Goal: Find specific page/section: Find specific page/section

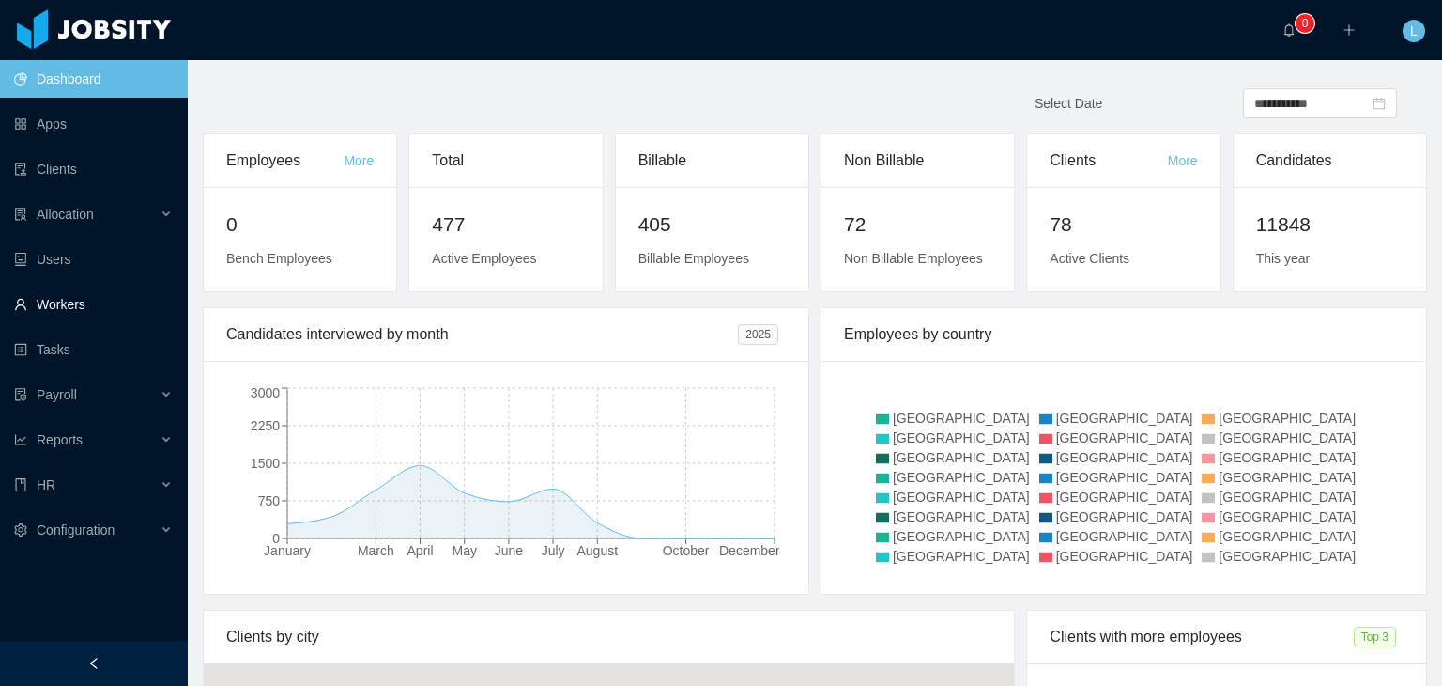
click at [73, 311] on link "Workers" at bounding box center [93, 304] width 159 height 38
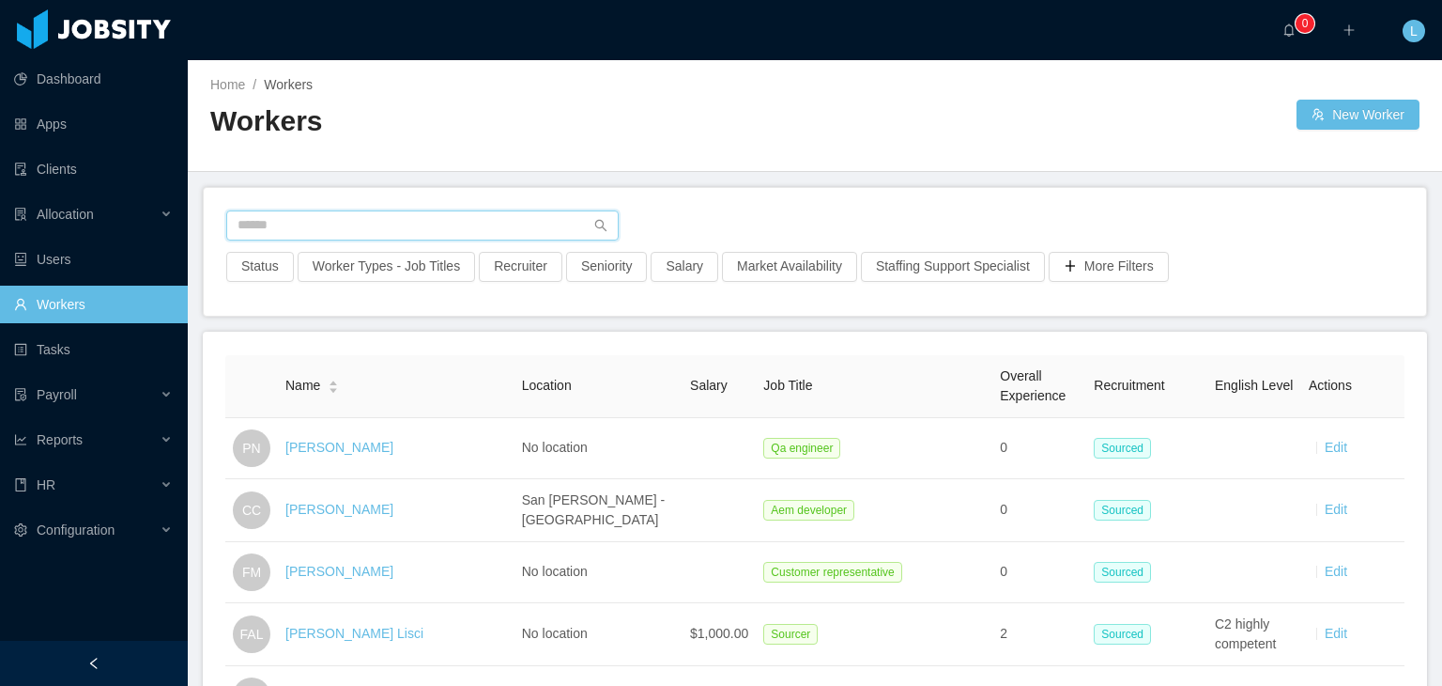
click at [411, 221] on input "text" at bounding box center [422, 225] width 393 height 30
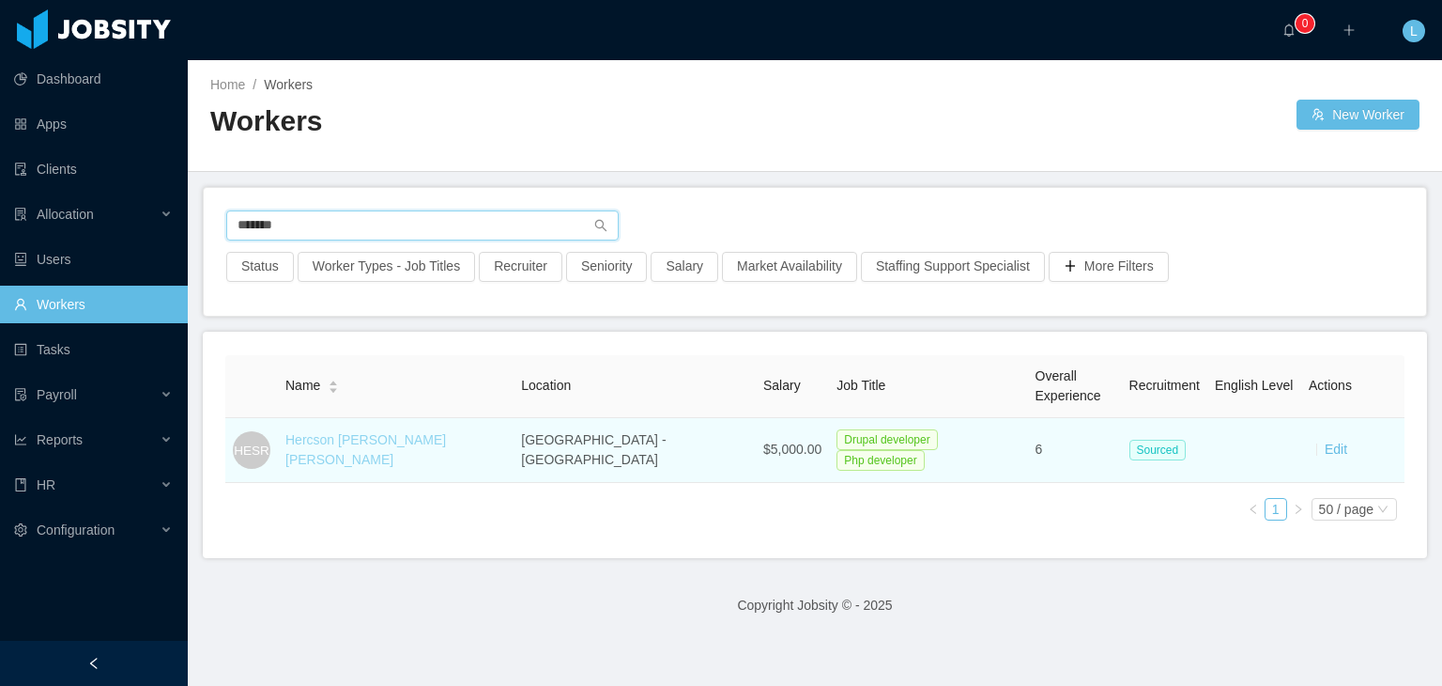
type input "*******"
click at [346, 454] on link "Hercson [PERSON_NAME] [PERSON_NAME]" at bounding box center [365, 449] width 161 height 35
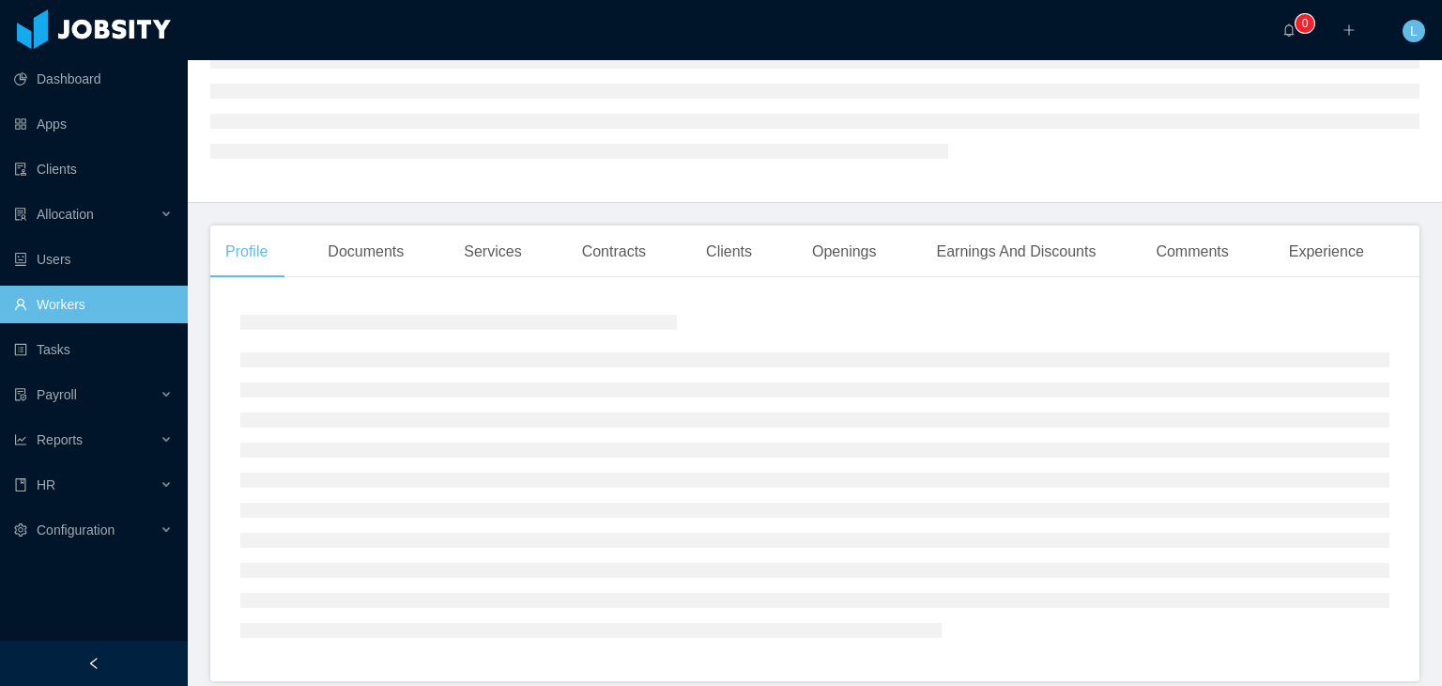
scroll to position [273, 0]
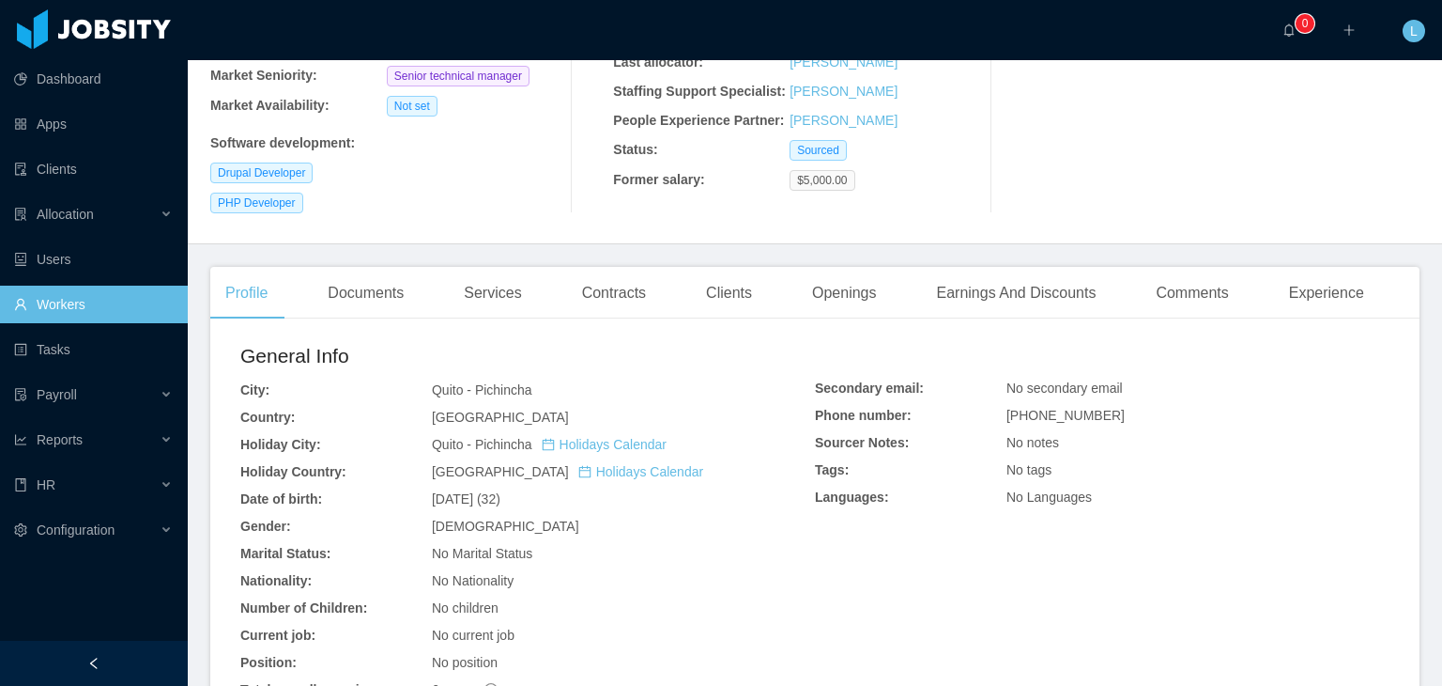
click at [611, 301] on div "Contracts" at bounding box center [614, 293] width 94 height 53
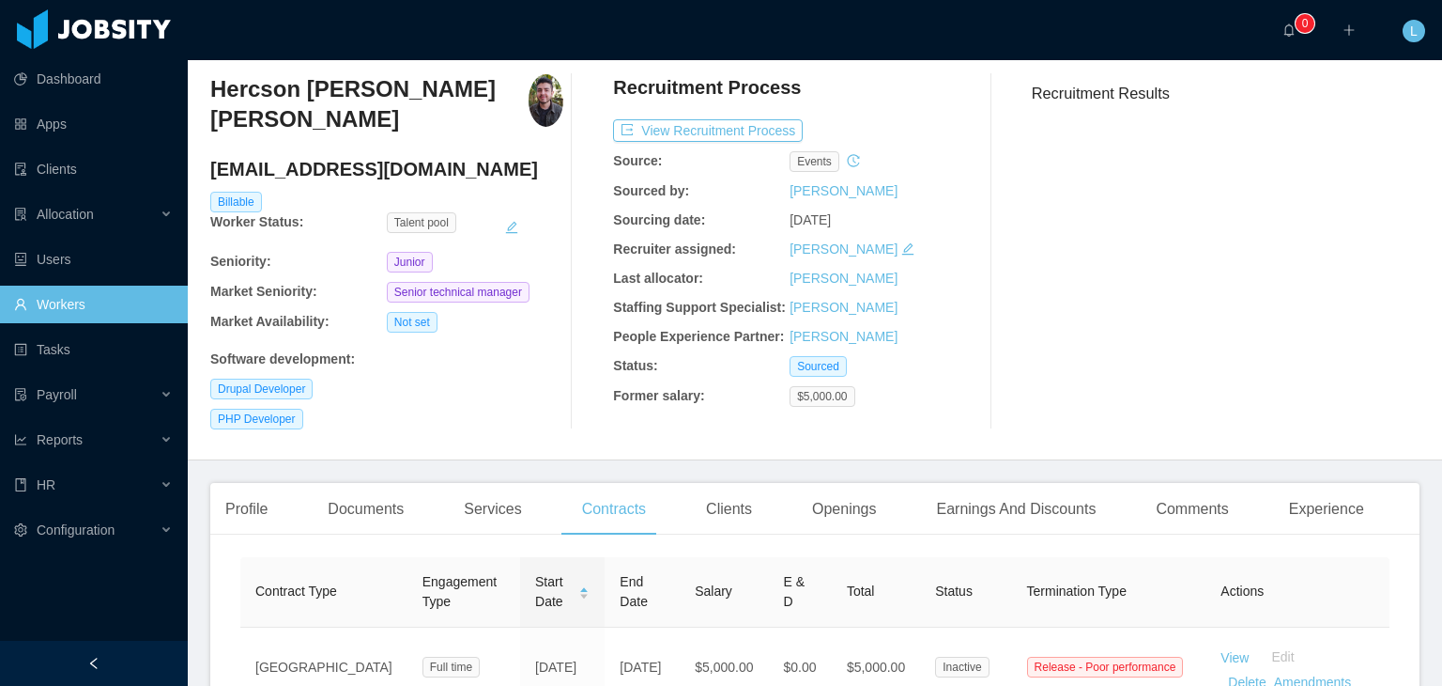
scroll to position [257, 0]
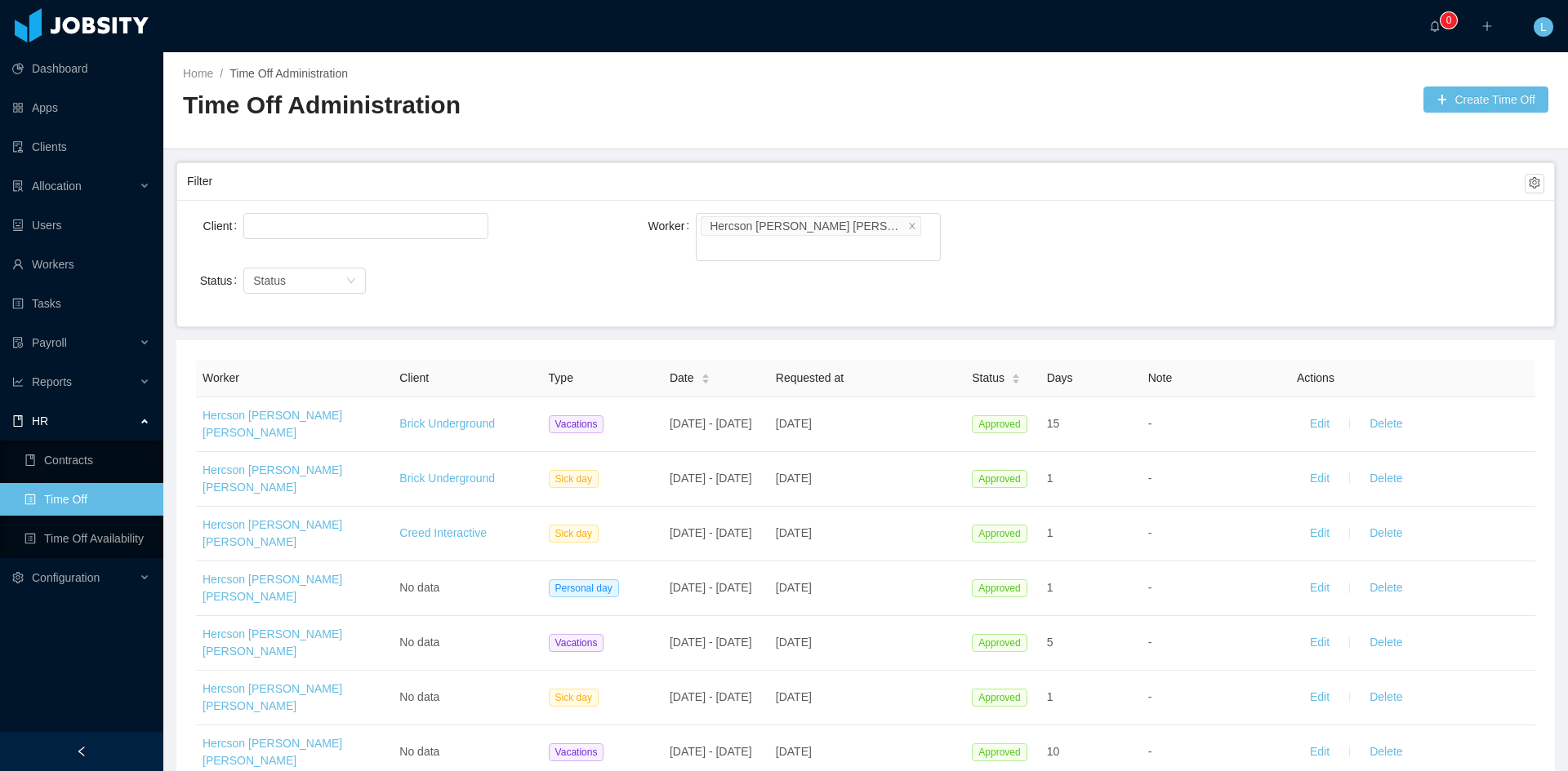
scroll to position [947, 0]
